Goal: Information Seeking & Learning: Learn about a topic

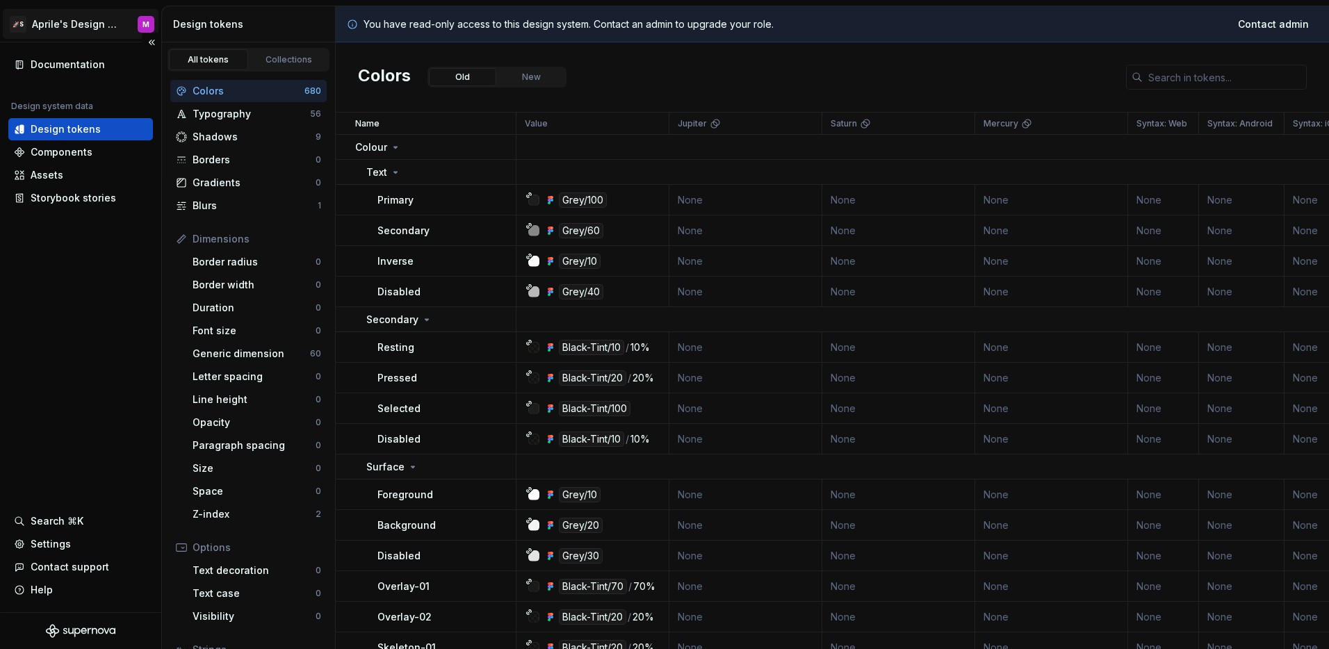
click at [69, 26] on html "🚀S Aprile's Design System M Documentation Design system data Design tokens Comp…" at bounding box center [664, 324] width 1329 height 649
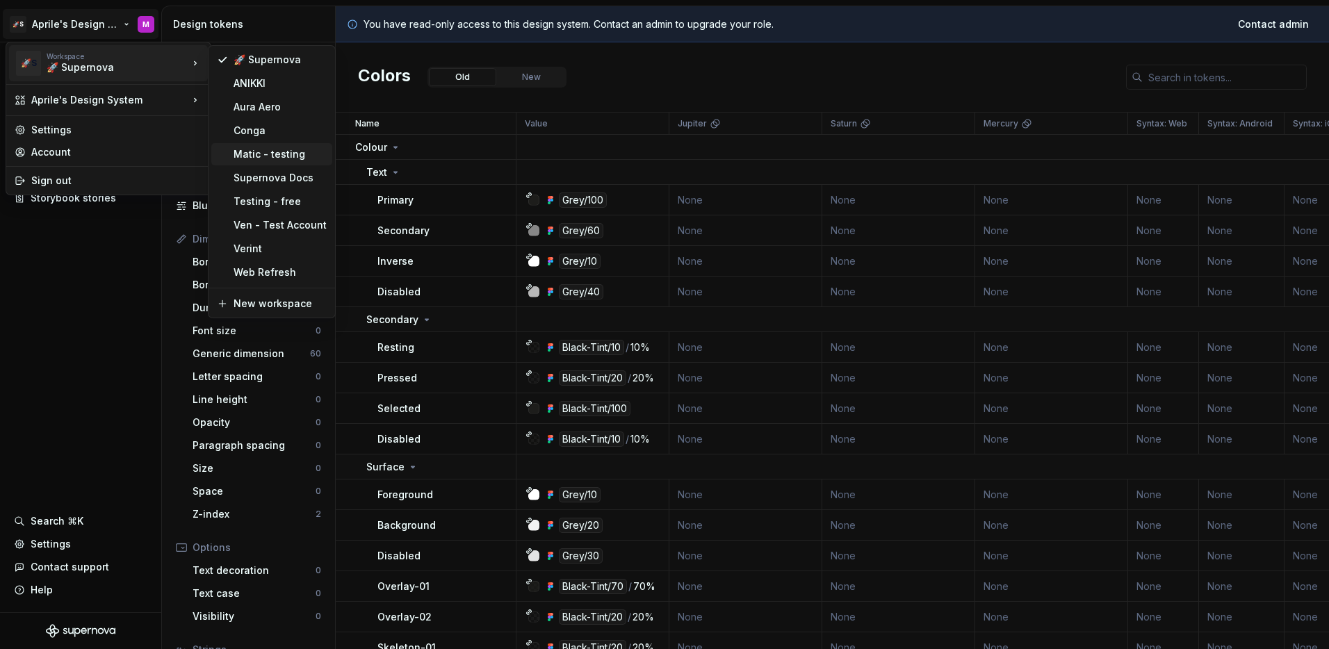
click at [255, 158] on div "Matic - testing" at bounding box center [280, 154] width 93 height 14
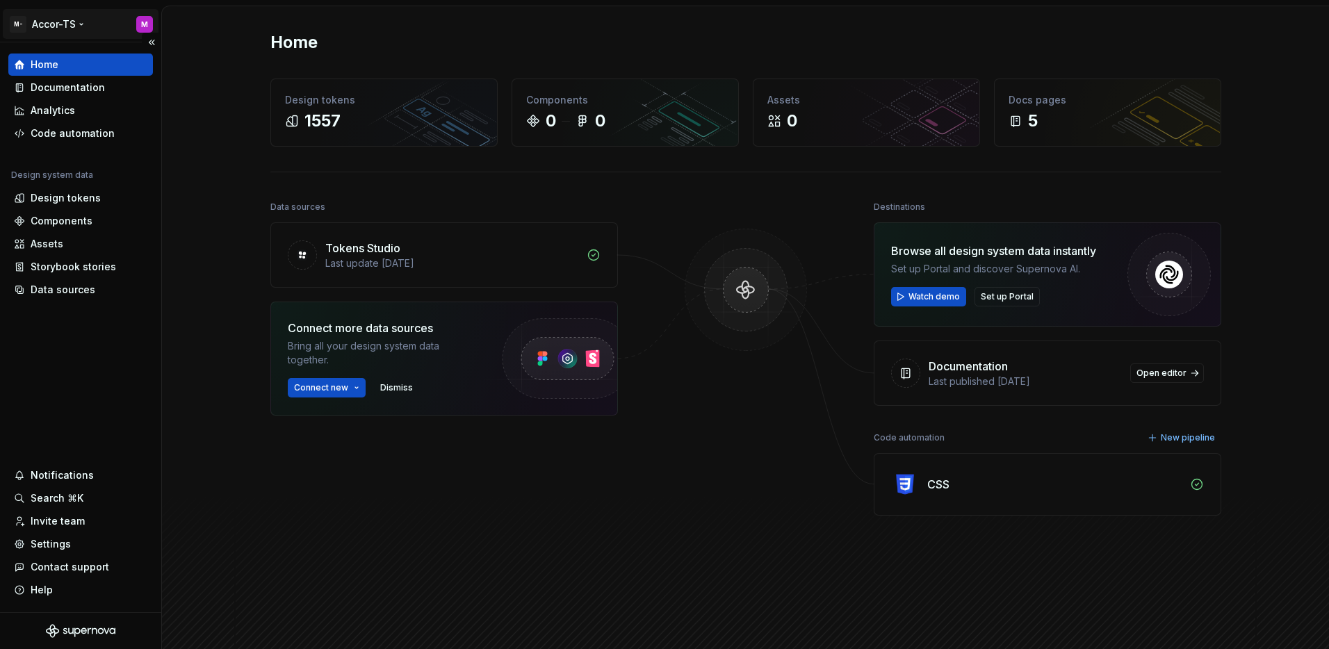
click at [47, 25] on html "M- Accor-TS M Home Documentation Analytics Code automation Design system data D…" at bounding box center [664, 324] width 1329 height 649
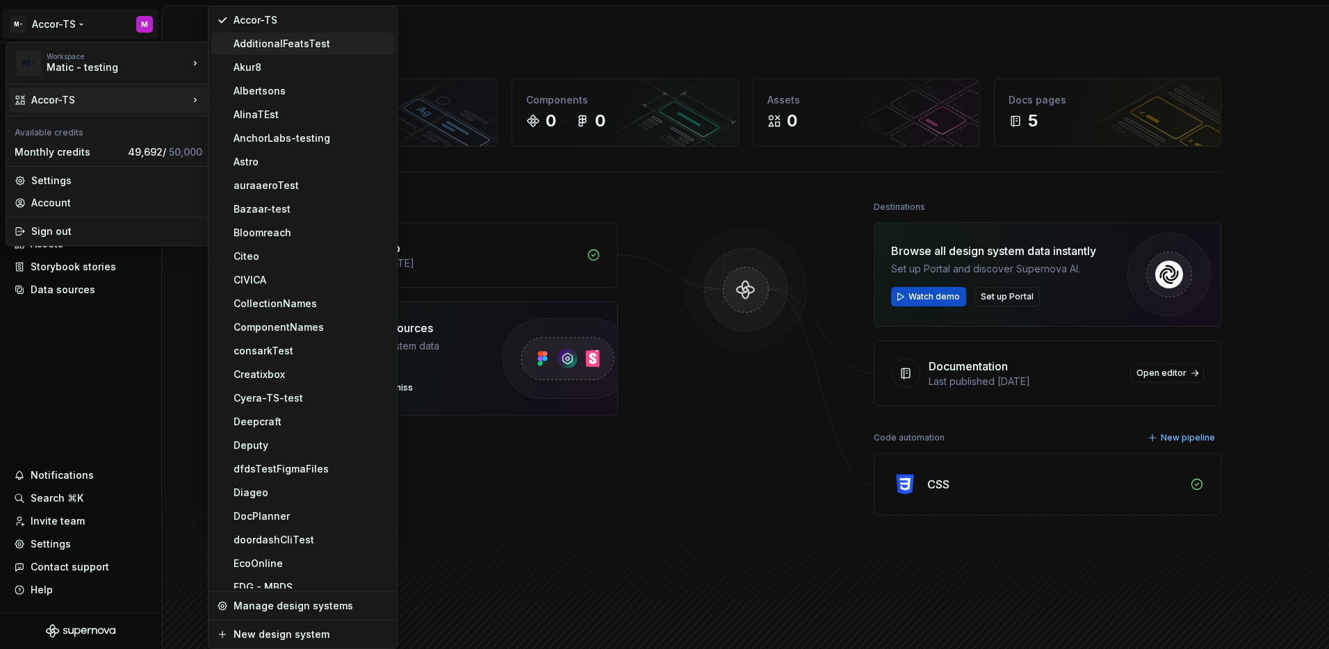
click at [247, 49] on div "AdditionalFeatsTest" at bounding box center [311, 44] width 155 height 14
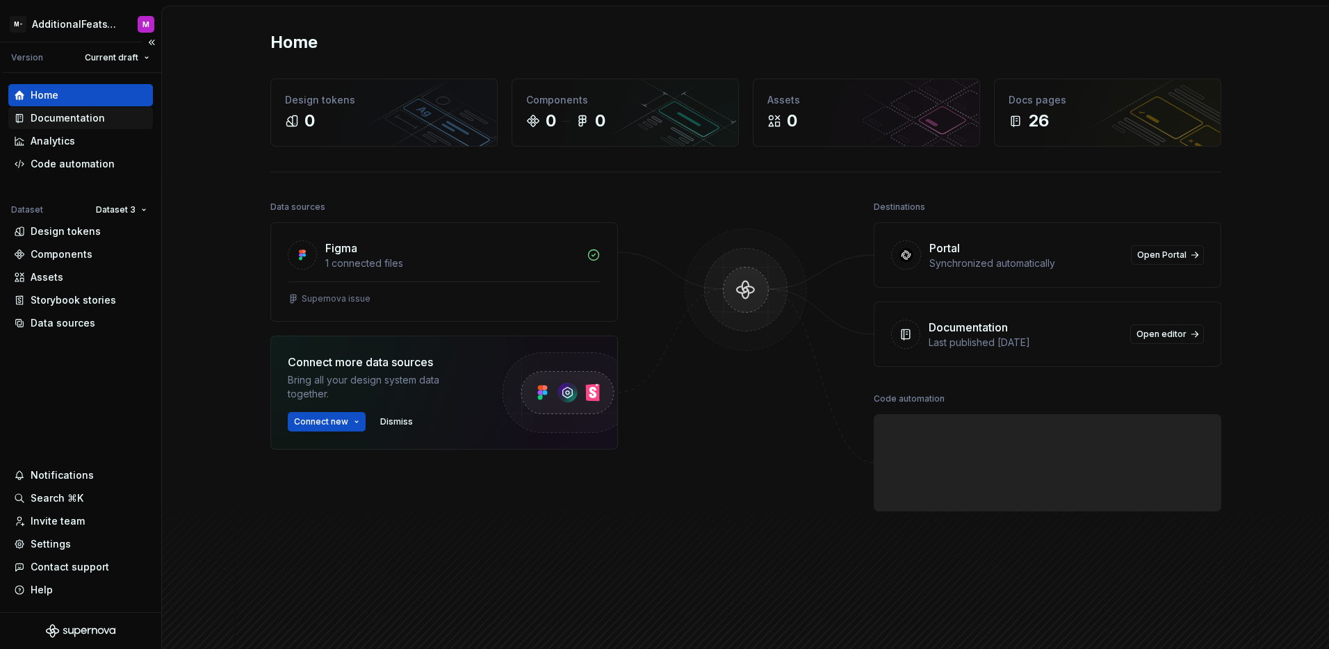
click at [66, 120] on div "Documentation" at bounding box center [68, 118] width 74 height 14
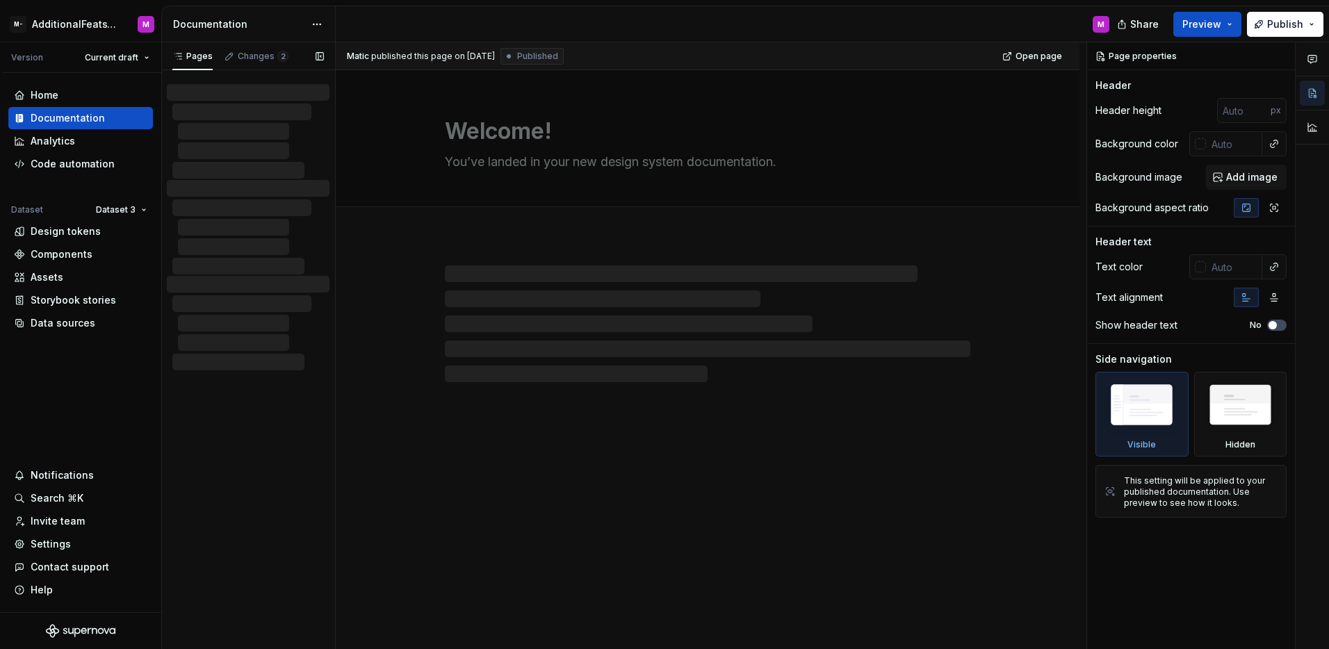
click at [259, 425] on div "Pages Changes 2 Enable approval workflow View edited pages by status when selec…" at bounding box center [248, 345] width 174 height 607
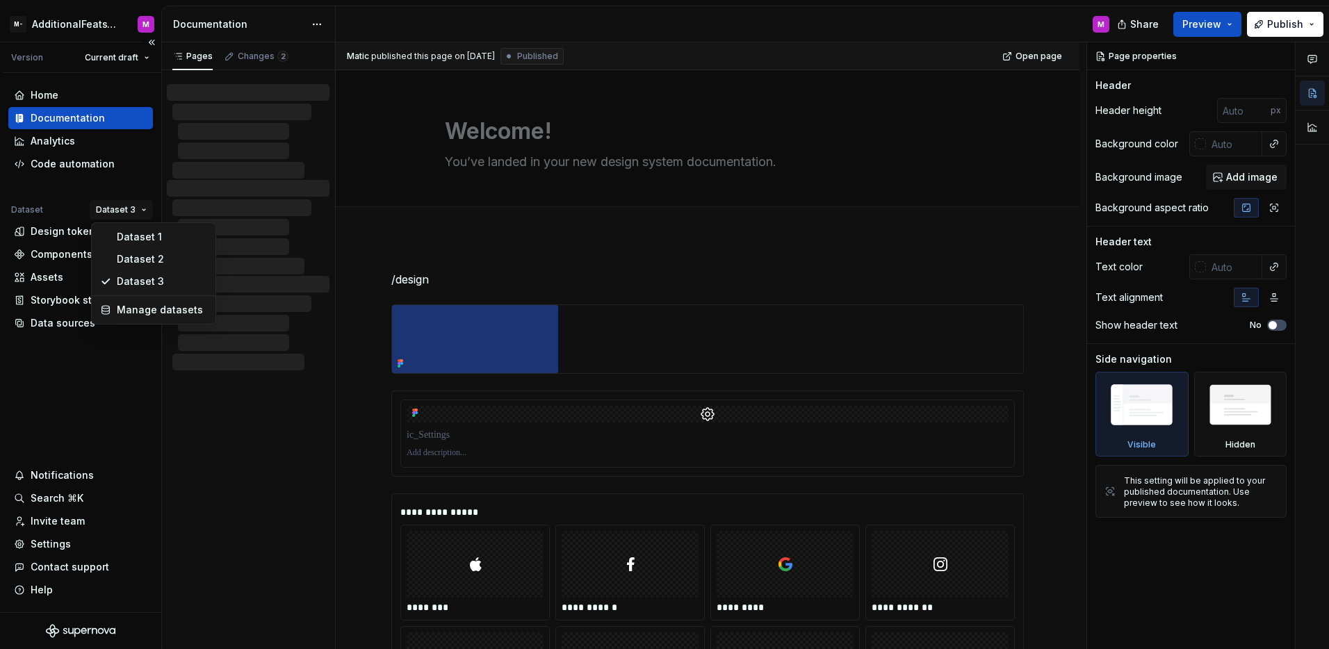
click at [122, 213] on html "**********" at bounding box center [664, 324] width 1329 height 649
click at [129, 239] on div "Dataset 1" at bounding box center [162, 237] width 90 height 14
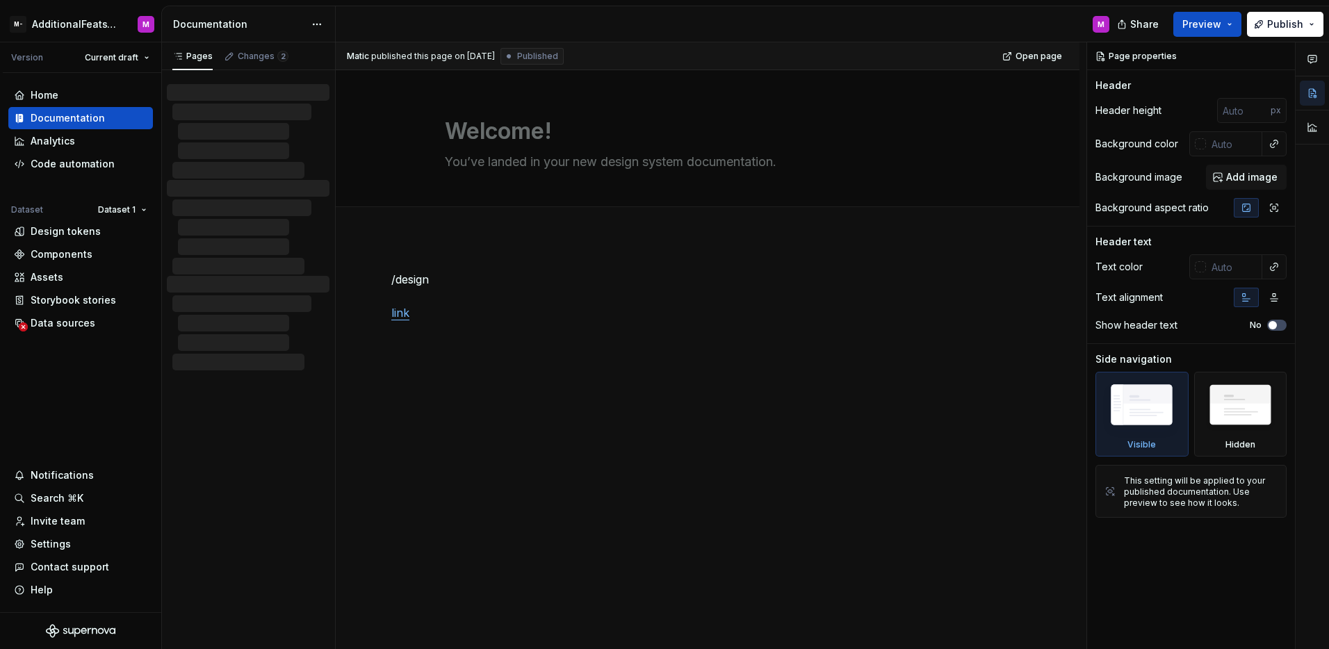
type textarea "*"
